Goal: Check status: Check status

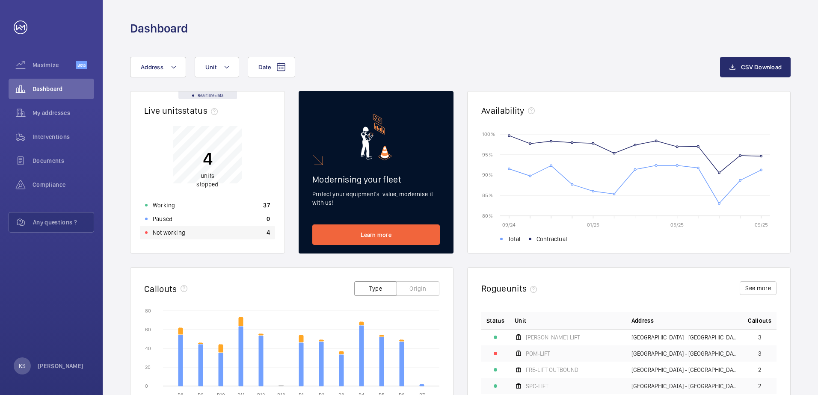
click at [222, 230] on div "Not working 4" at bounding box center [207, 233] width 135 height 14
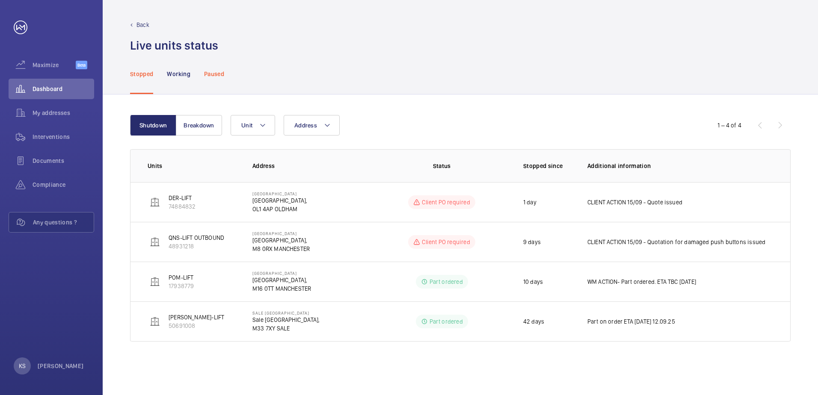
click at [216, 77] on p "Paused" at bounding box center [214, 74] width 20 height 9
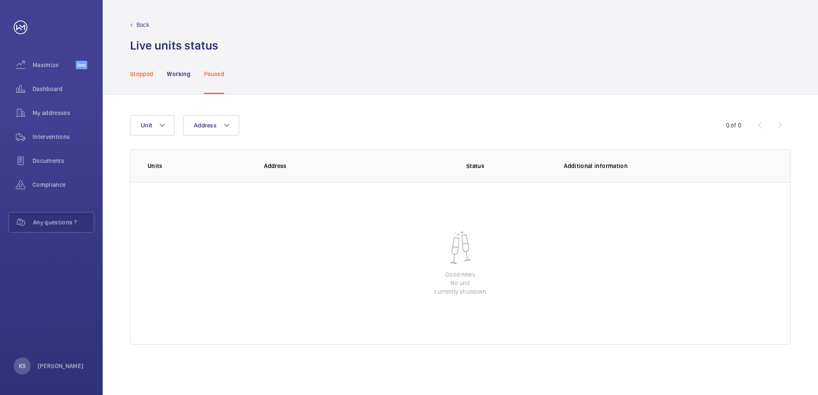
click at [140, 72] on p "Stopped" at bounding box center [141, 74] width 23 height 9
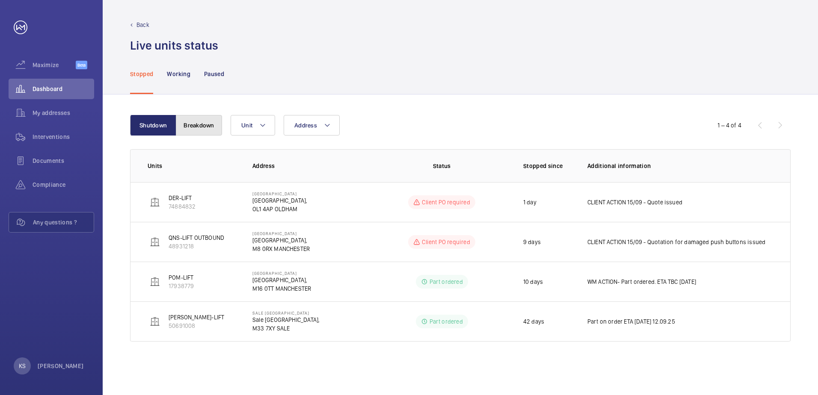
click at [200, 119] on button "Breakdown" at bounding box center [199, 125] width 46 height 21
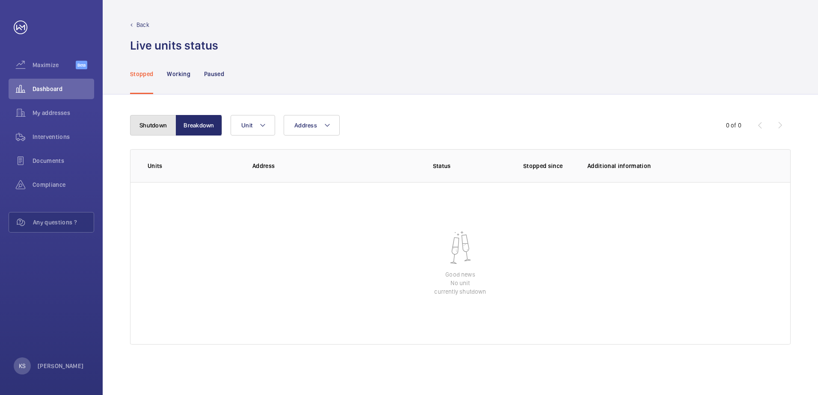
click at [149, 129] on button "Shutdown" at bounding box center [153, 125] width 46 height 21
